Goal: Information Seeking & Learning: Check status

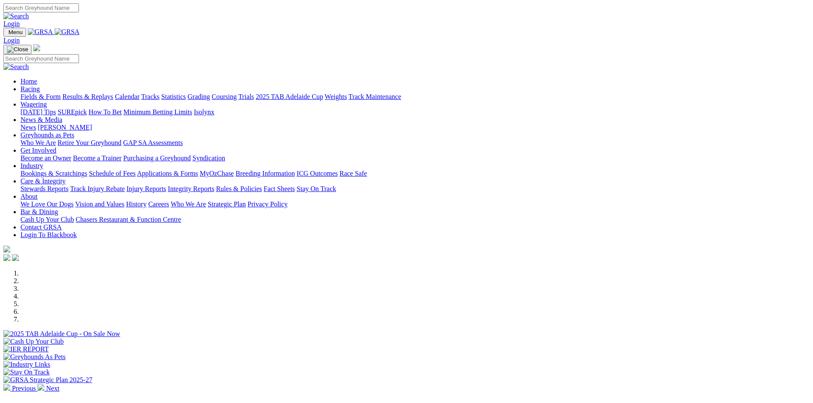
scroll to position [835, 0]
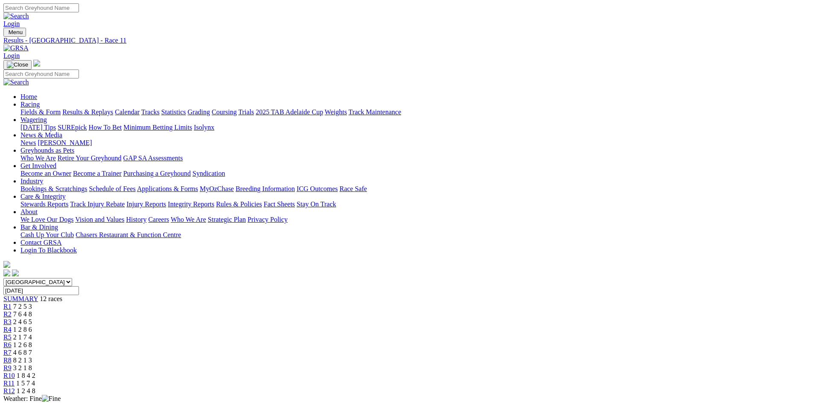
click at [29, 44] on img at bounding box center [15, 48] width 25 height 8
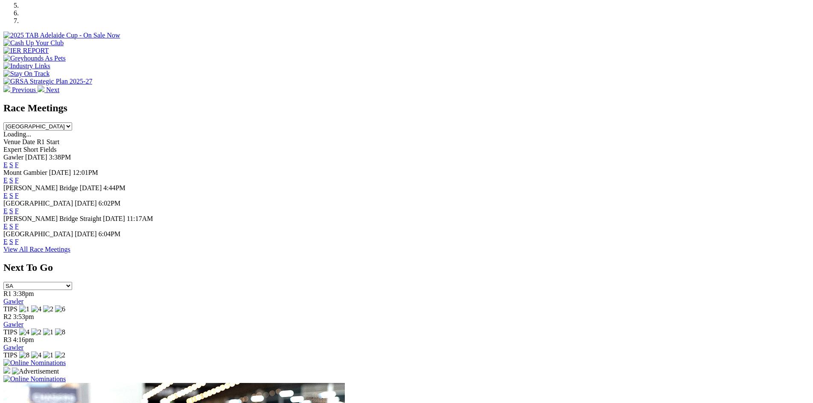
scroll to position [299, 0]
click at [19, 207] on link "F" at bounding box center [17, 210] width 4 height 7
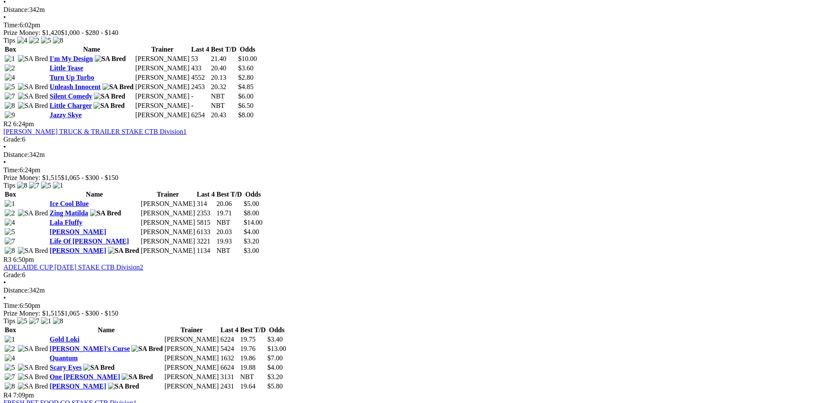
scroll to position [469, 0]
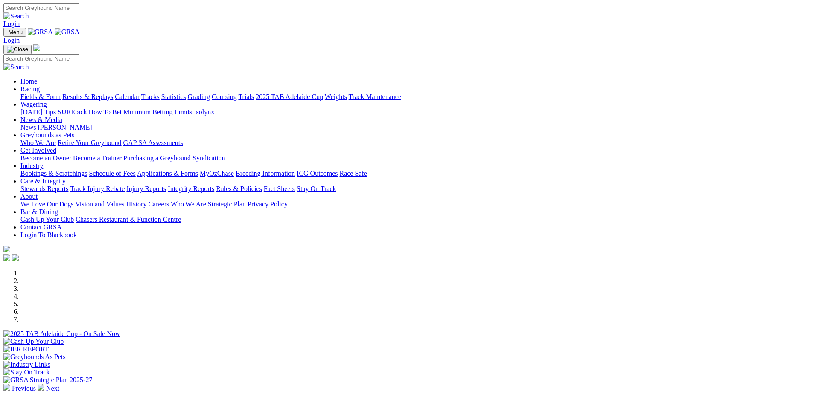
scroll to position [299, 0]
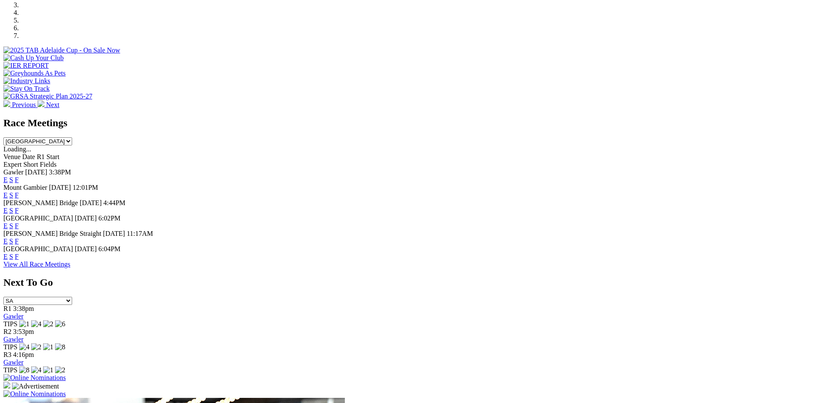
scroll to position [299, 0]
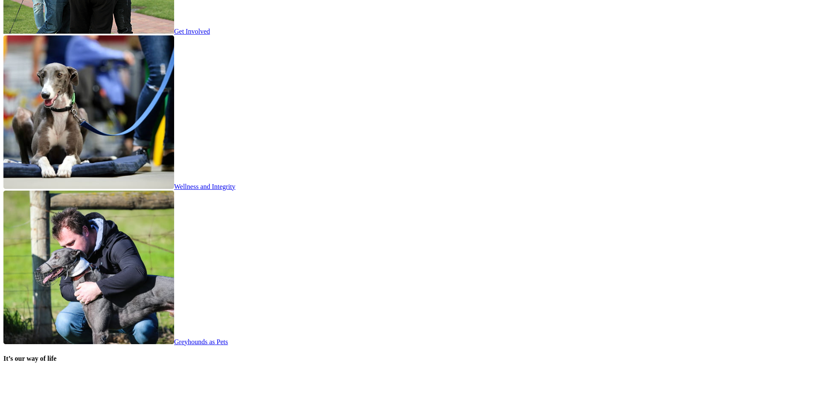
scroll to position [1407, 0]
